Goal: Find specific page/section: Find specific page/section

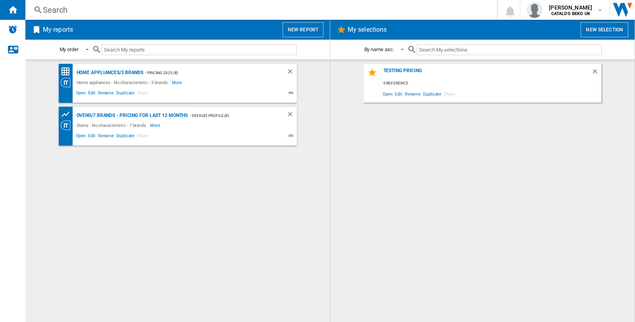
click at [40, 6] on ng-md-icon at bounding box center [38, 10] width 10 height 10
click at [65, 8] on div "Search" at bounding box center [259, 9] width 433 height 11
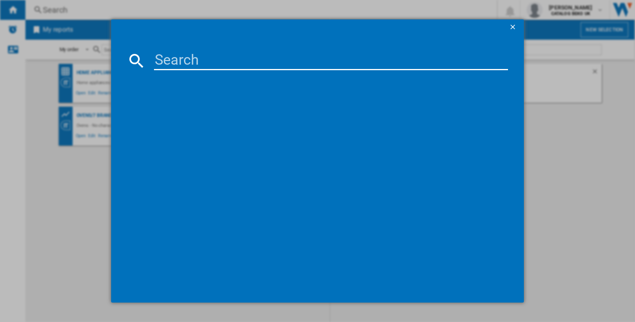
click at [179, 67] on input at bounding box center [331, 60] width 354 height 19
paste input "W8IB15M6LUK"
click at [266, 58] on input "W8IB15M6LUK" at bounding box center [331, 60] width 354 height 19
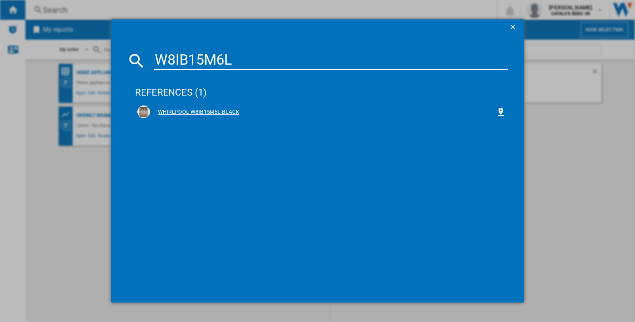
type input "W8IB15M6L"
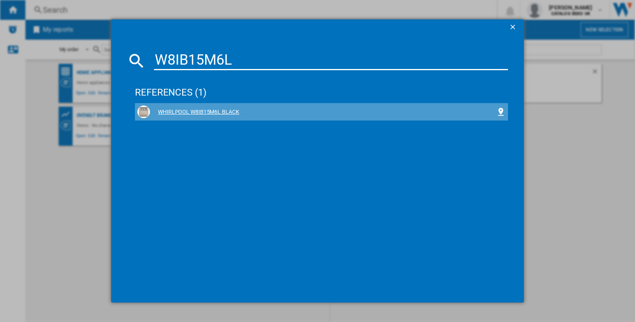
click at [215, 109] on div "WHIRLPOOL W8IB15M6L BLACK" at bounding box center [323, 112] width 346 height 8
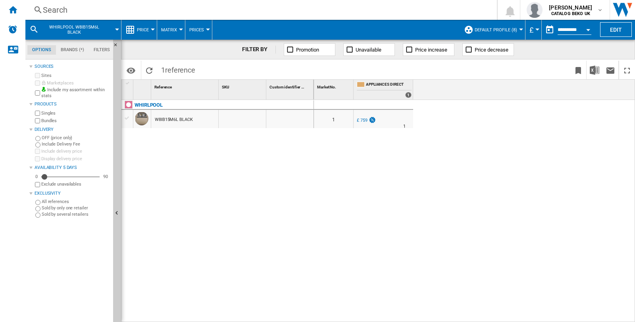
click at [520, 27] on md-menu "Default profile (8) Default profile (8) Appliances Direct (2) Dish test (1) [PE…" at bounding box center [492, 30] width 65 height 20
click at [519, 29] on div at bounding box center [521, 30] width 4 height 2
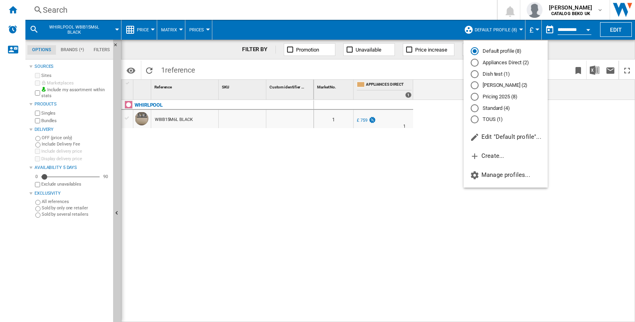
click at [496, 61] on md-radio-button "Appliances Direct (2)" at bounding box center [506, 63] width 70 height 8
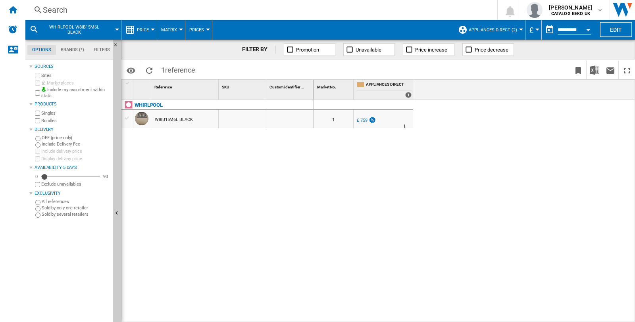
click at [521, 28] on md-menu "Appliances Direct (2) Default profile (8) Appliances Direct (2) Dish test (1) […" at bounding box center [489, 30] width 71 height 20
click at [521, 30] on div at bounding box center [521, 30] width 4 height 2
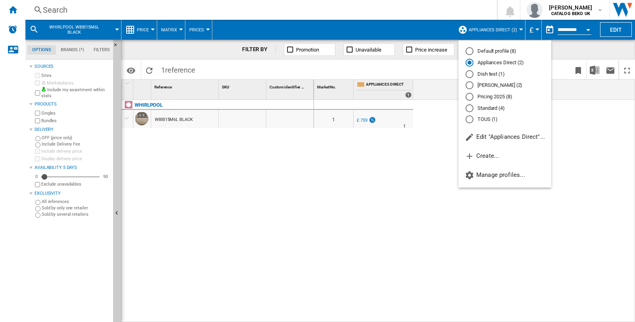
click at [501, 54] on md-radio-button "Default profile (8)" at bounding box center [504, 52] width 79 height 8
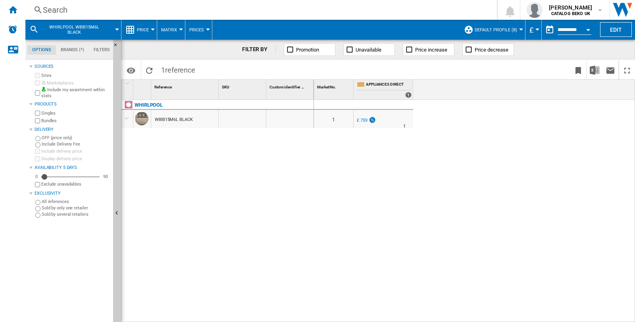
click at [518, 30] on button "Default profile (8)" at bounding box center [498, 30] width 46 height 20
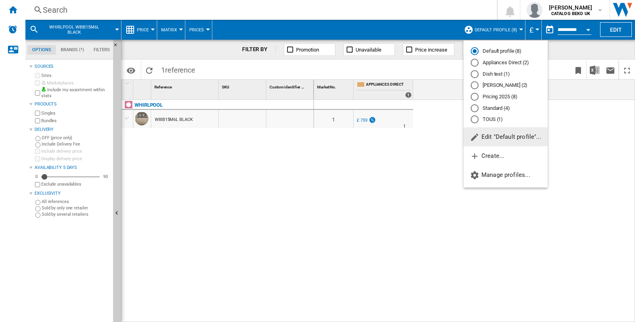
click at [500, 138] on span "Edit "Default profile"..." at bounding box center [505, 136] width 71 height 7
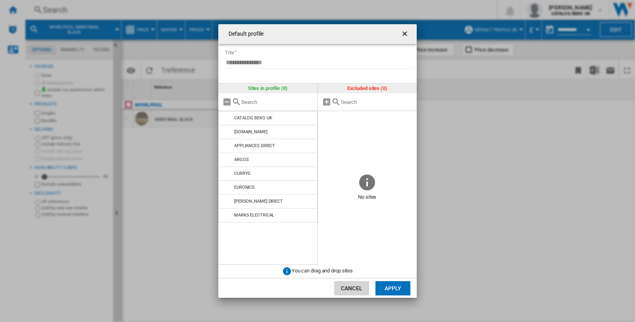
click at [350, 287] on button "Cancel" at bounding box center [351, 288] width 35 height 14
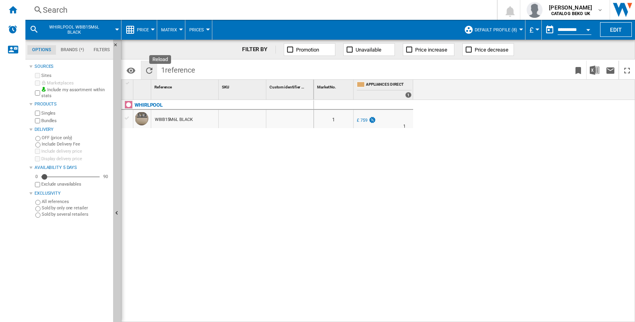
click at [144, 68] on button "Reload" at bounding box center [149, 70] width 16 height 19
click at [52, 6] on div "Search" at bounding box center [259, 9] width 433 height 11
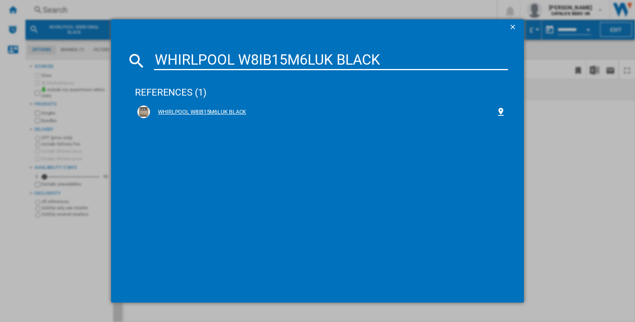
type input "WHIRLPOOL W8IB15M6LUK BLACK"
click at [213, 110] on div "WHIRLPOOL W8IB15M6LUK BLACK" at bounding box center [323, 112] width 346 height 8
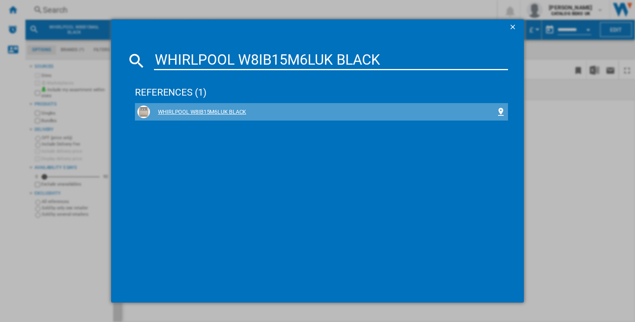
click at [188, 110] on div "WHIRLPOOL W8IB15M6LUK BLACK" at bounding box center [323, 112] width 346 height 8
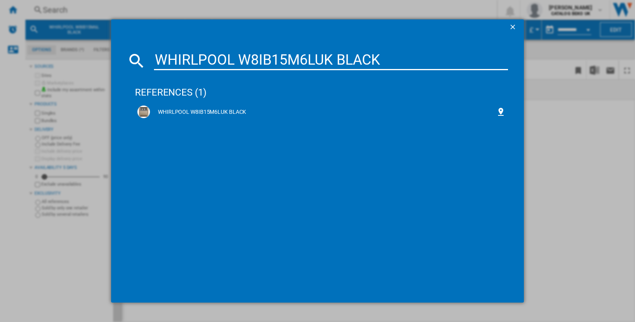
click at [514, 27] on ng-md-icon "getI18NText('BUTTONS.CLOSE_DIALOG')" at bounding box center [514, 28] width 10 height 10
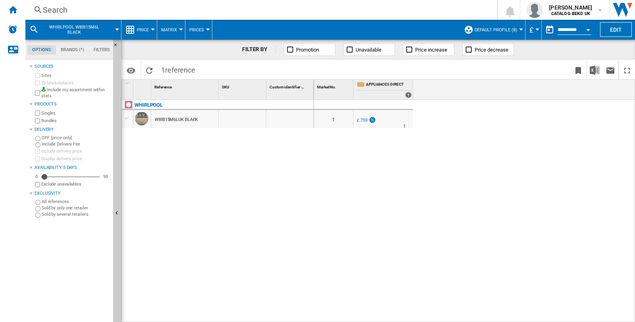
click at [46, 27] on span "WHIRLPOOL W8IB15M6L BLACK" at bounding box center [74, 30] width 64 height 10
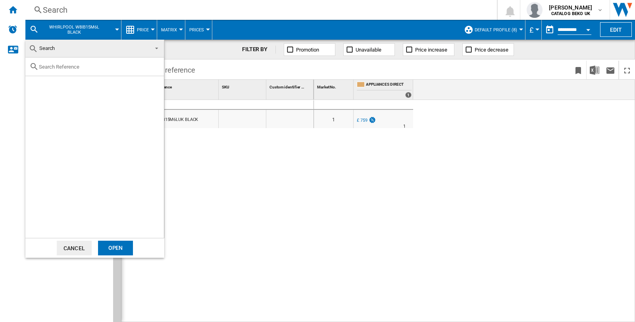
click at [64, 65] on input "text" at bounding box center [99, 67] width 121 height 6
paste input "WHIRLPOOL W8IB15M6LUK BLACK"
type input "WHIRLPOOL W8IB15M6LUK BLACK"
click at [31, 87] on div "Select" at bounding box center [35, 85] width 8 height 8
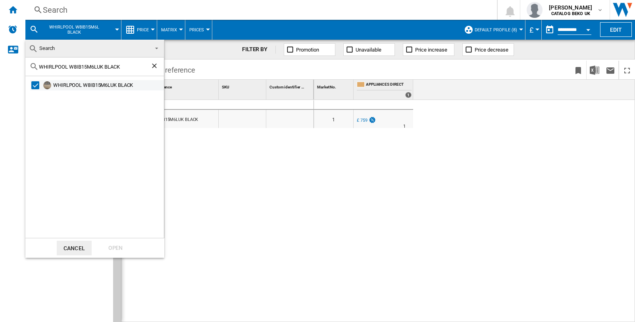
click at [78, 84] on div "WHIRLPOOL W8IB15M6LUK BLACK" at bounding box center [108, 85] width 110 height 8
click at [113, 248] on div "Open" at bounding box center [115, 248] width 35 height 15
